Goal: Complete application form

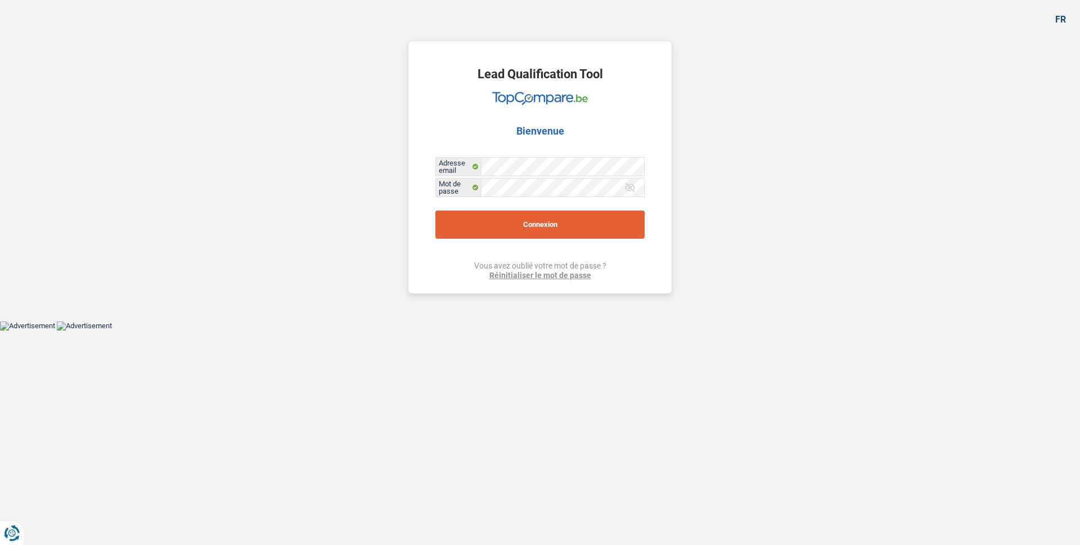
click at [572, 227] on button "Connexion" at bounding box center [540, 224] width 209 height 28
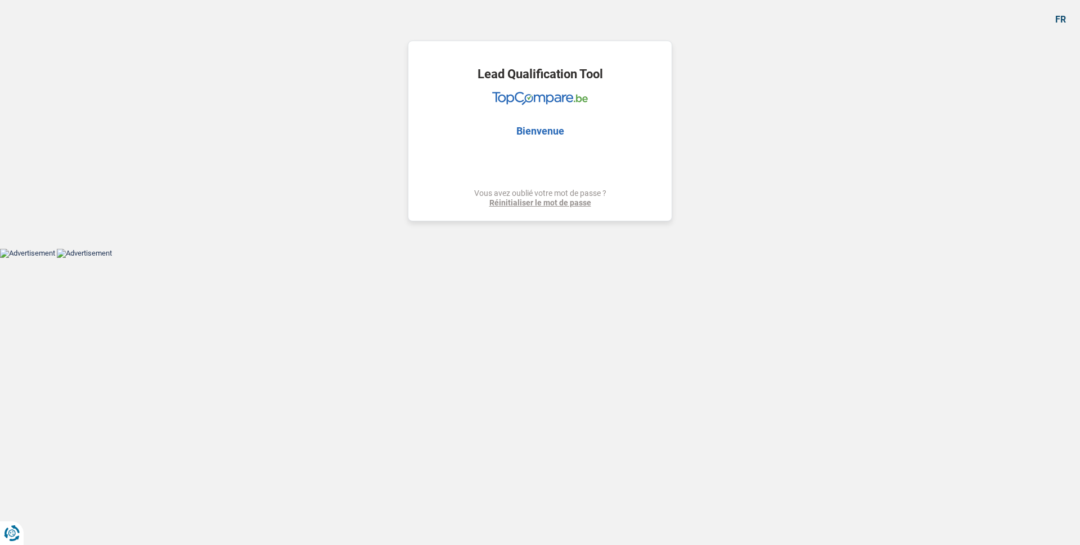
select select "familyEvent"
select select "84"
select select "record credits"
select select "familyEvent"
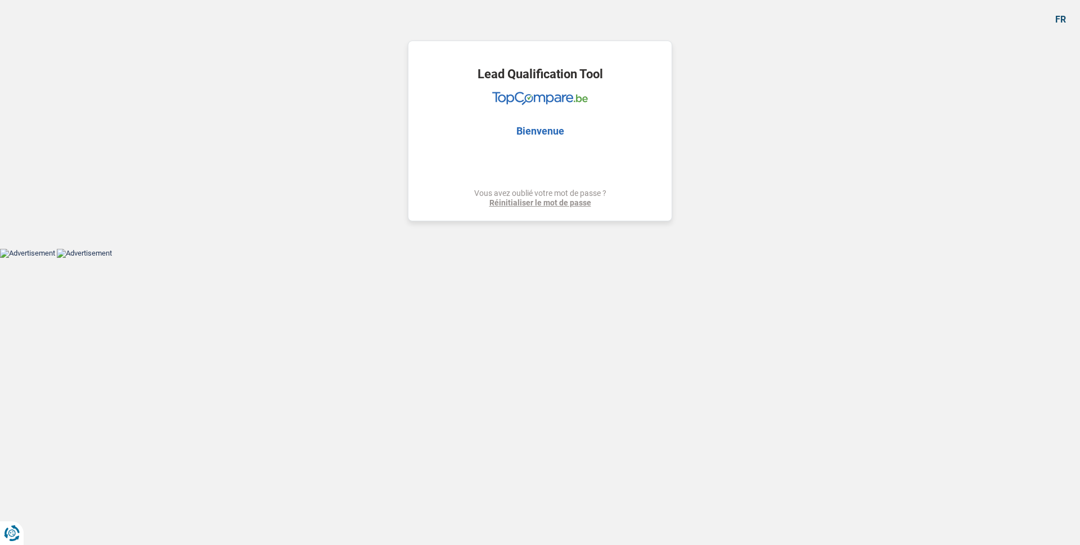
select select "familyEvent"
select select "84"
select select "rentBeneficiary"
select select "privateEmployee"
select select "rentalIncome"
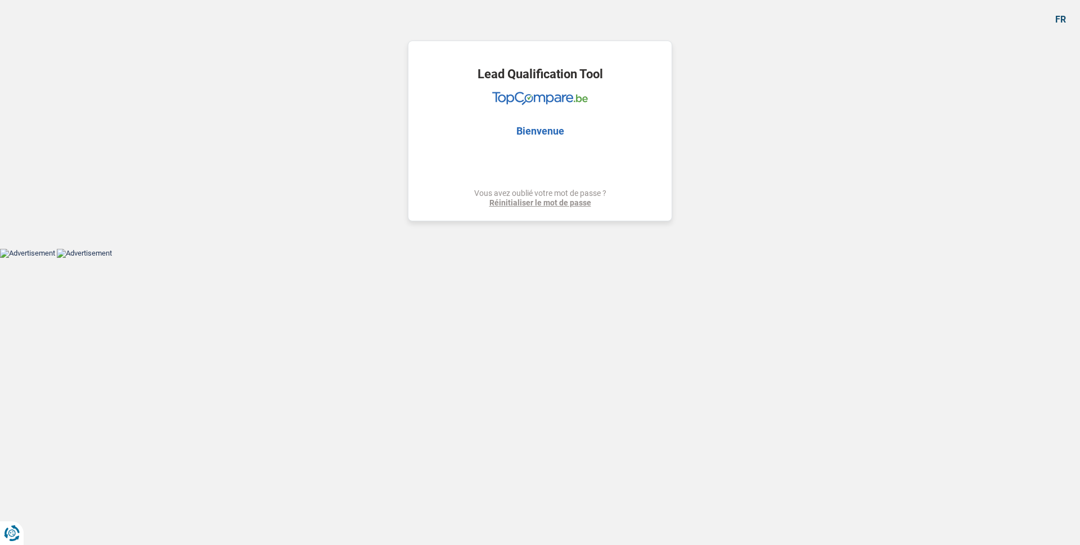
select select "alimony"
select select "familyAllowances"
select select "mealVouchers"
select select "netSalary"
select select "ownerWithMortgage"
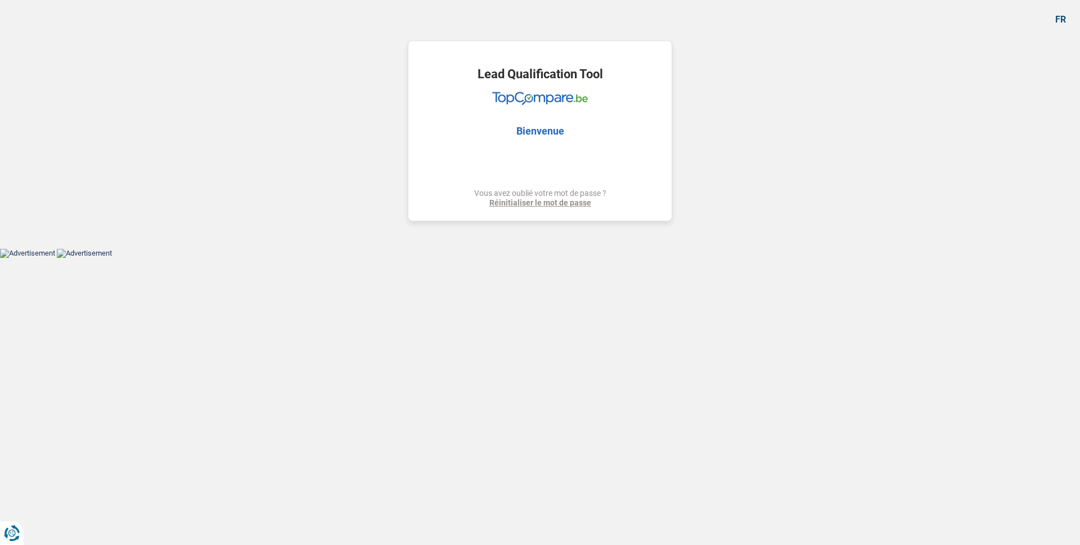
select select "mortgage"
select select "420"
select select "personalLoan"
select select "medicalFees"
select select "120"
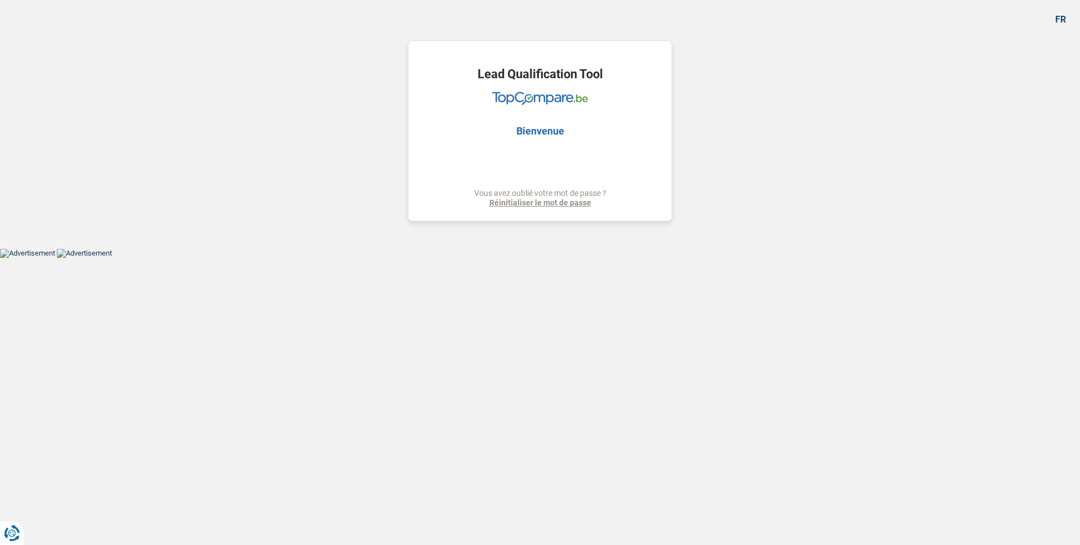
select select "familyEvent"
select select "84"
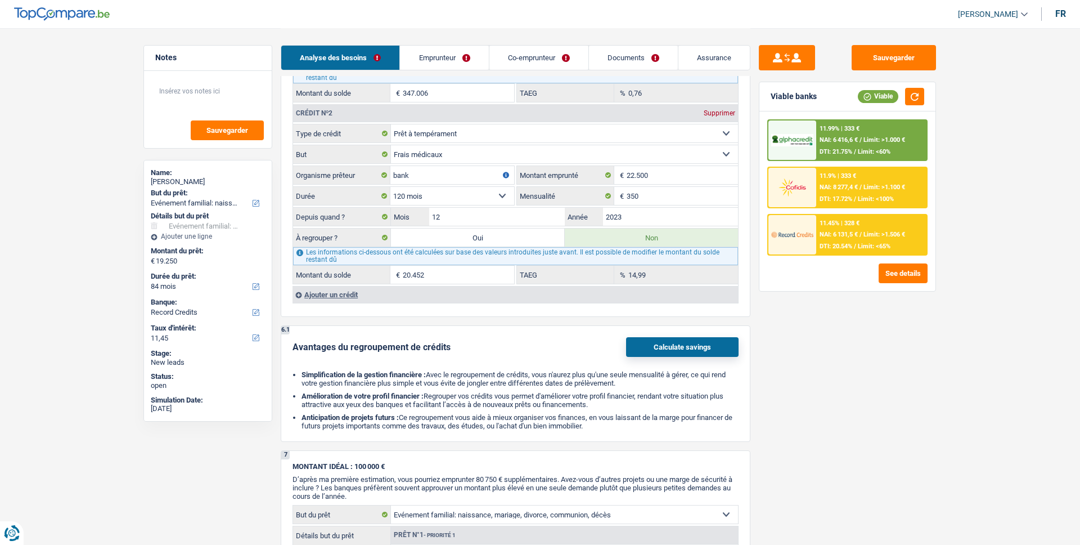
scroll to position [1071, 0]
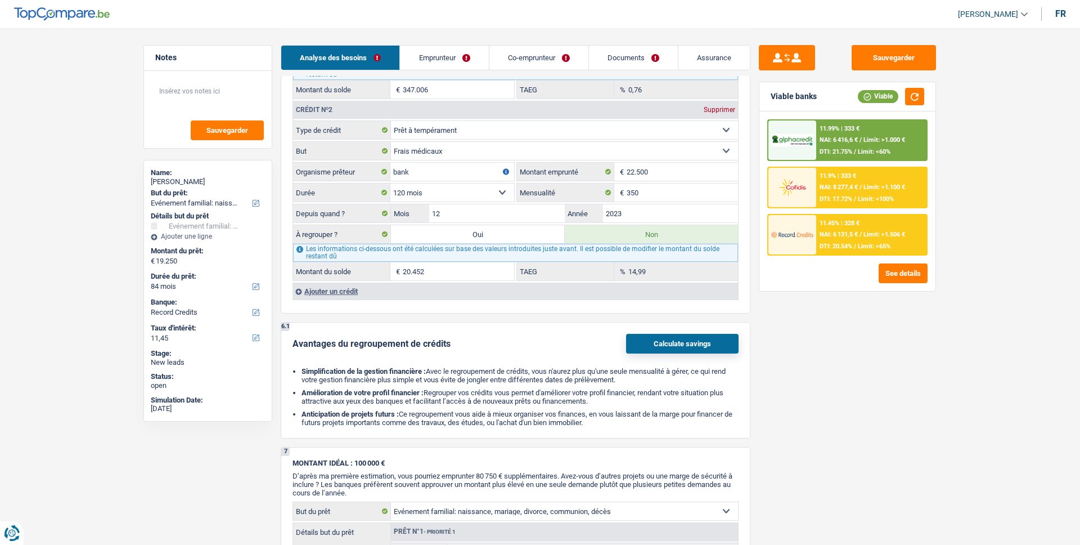
click at [647, 334] on button "Calculate savings" at bounding box center [682, 344] width 113 height 20
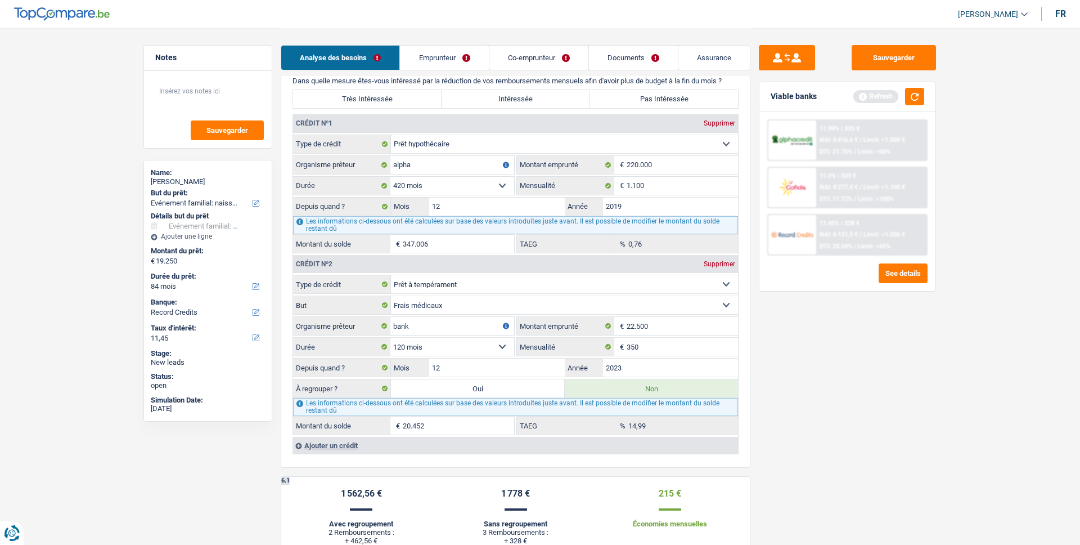
scroll to position [914, 0]
click at [913, 100] on button "button" at bounding box center [914, 96] width 19 height 17
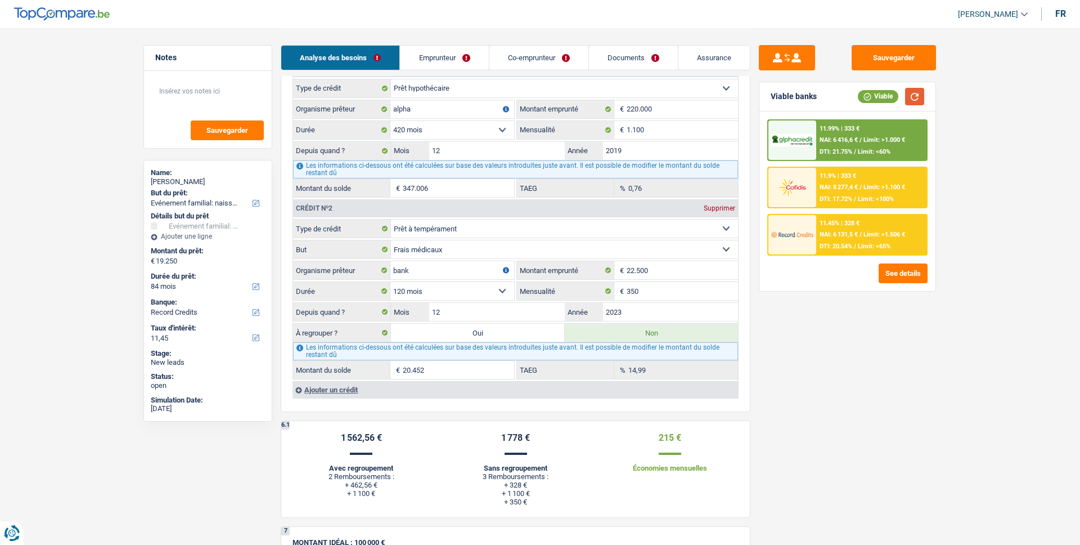
scroll to position [973, 0]
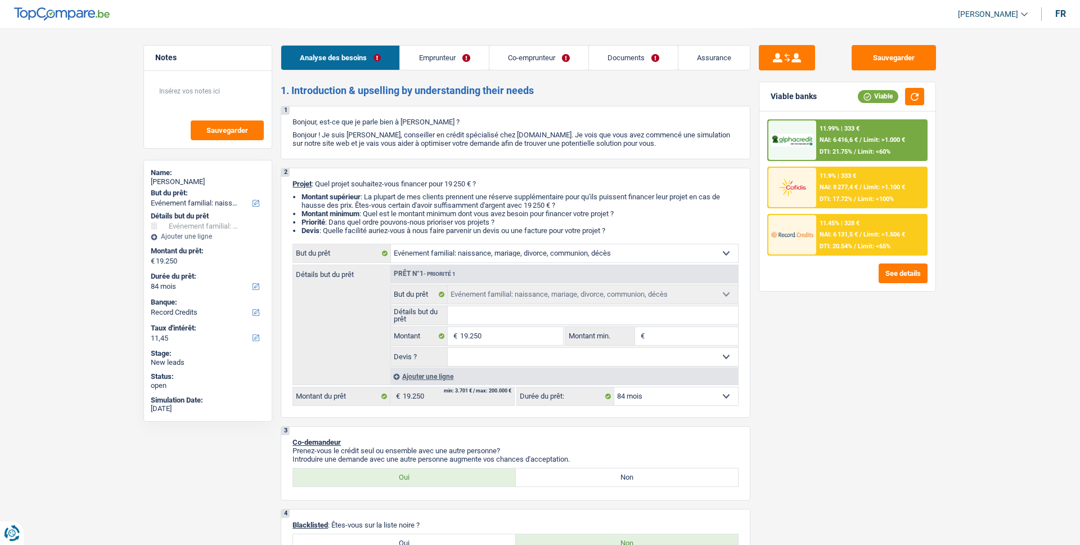
select select "familyEvent"
select select "84"
select select "record credits"
select select "familyEvent"
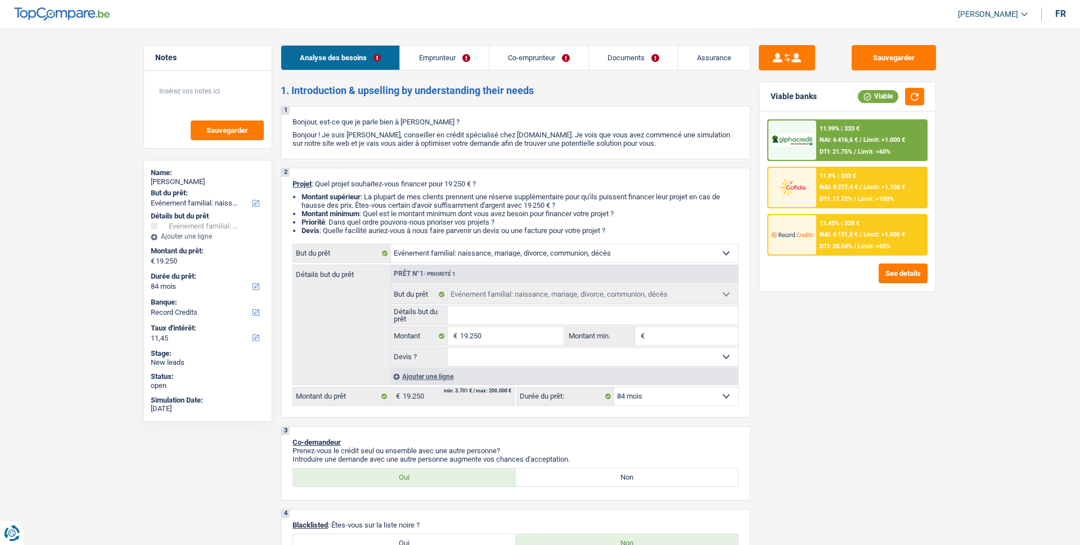
select select "familyEvent"
select select "84"
select select "rentBeneficiary"
select select "privateEmployee"
select select "rentalIncome"
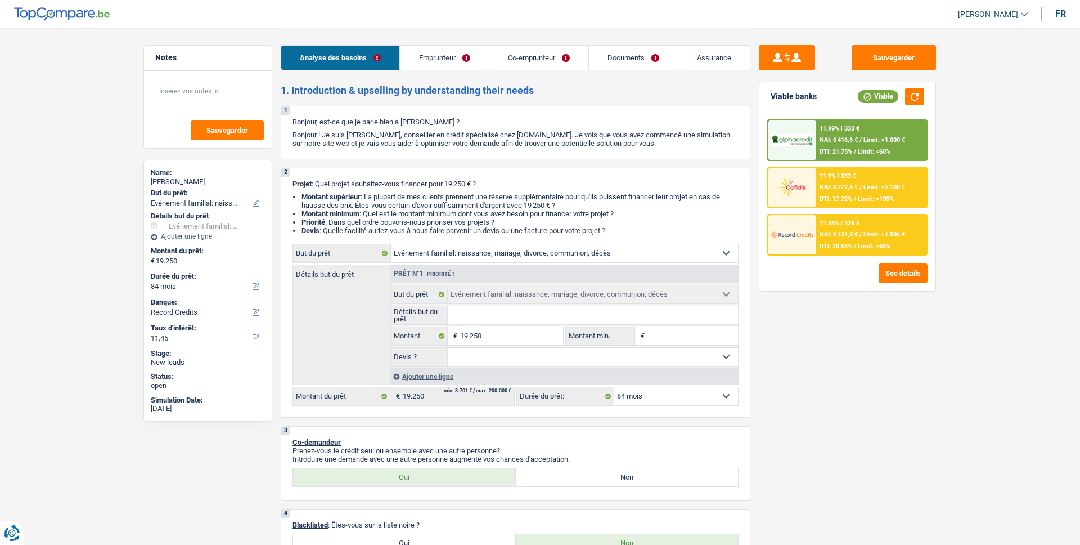
select select "alimony"
select select "familyAllowances"
select select "mealVouchers"
select select "netSalary"
select select "ownerWithMortgage"
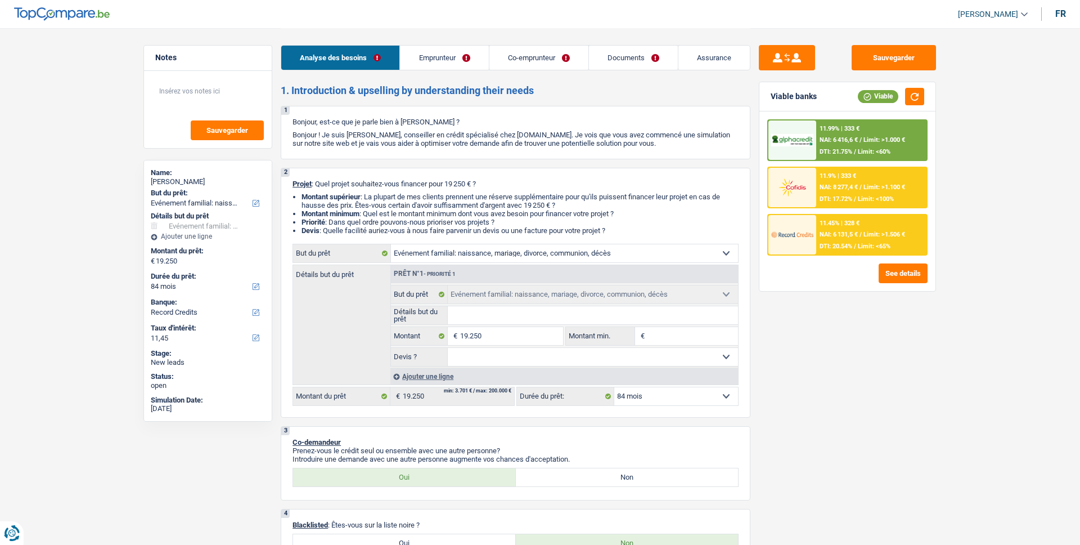
select select "mortgage"
select select "420"
select select "personalLoan"
select select "medicalFees"
select select "120"
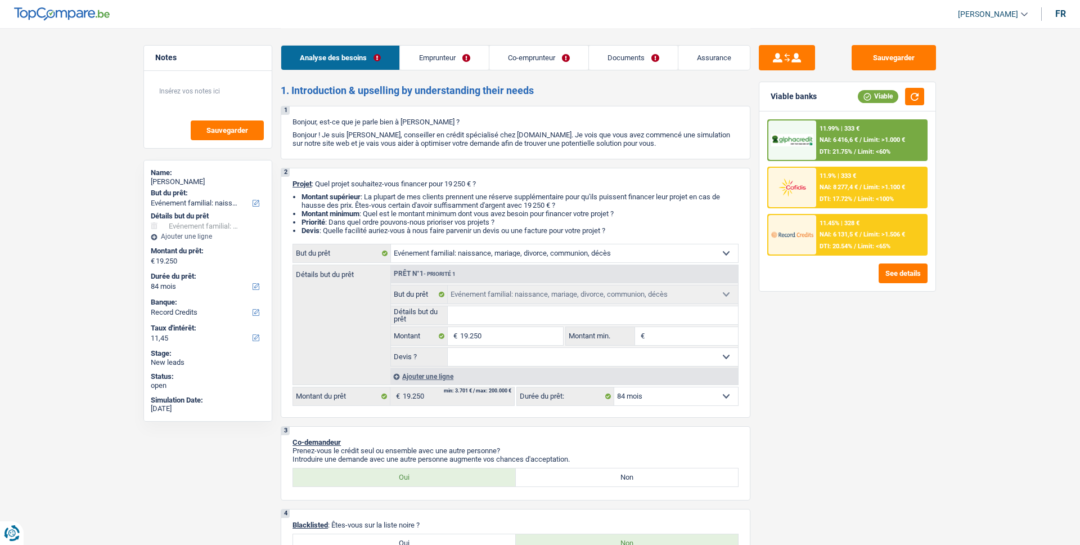
select select "familyEvent"
select select "84"
